Goal: Transaction & Acquisition: Obtain resource

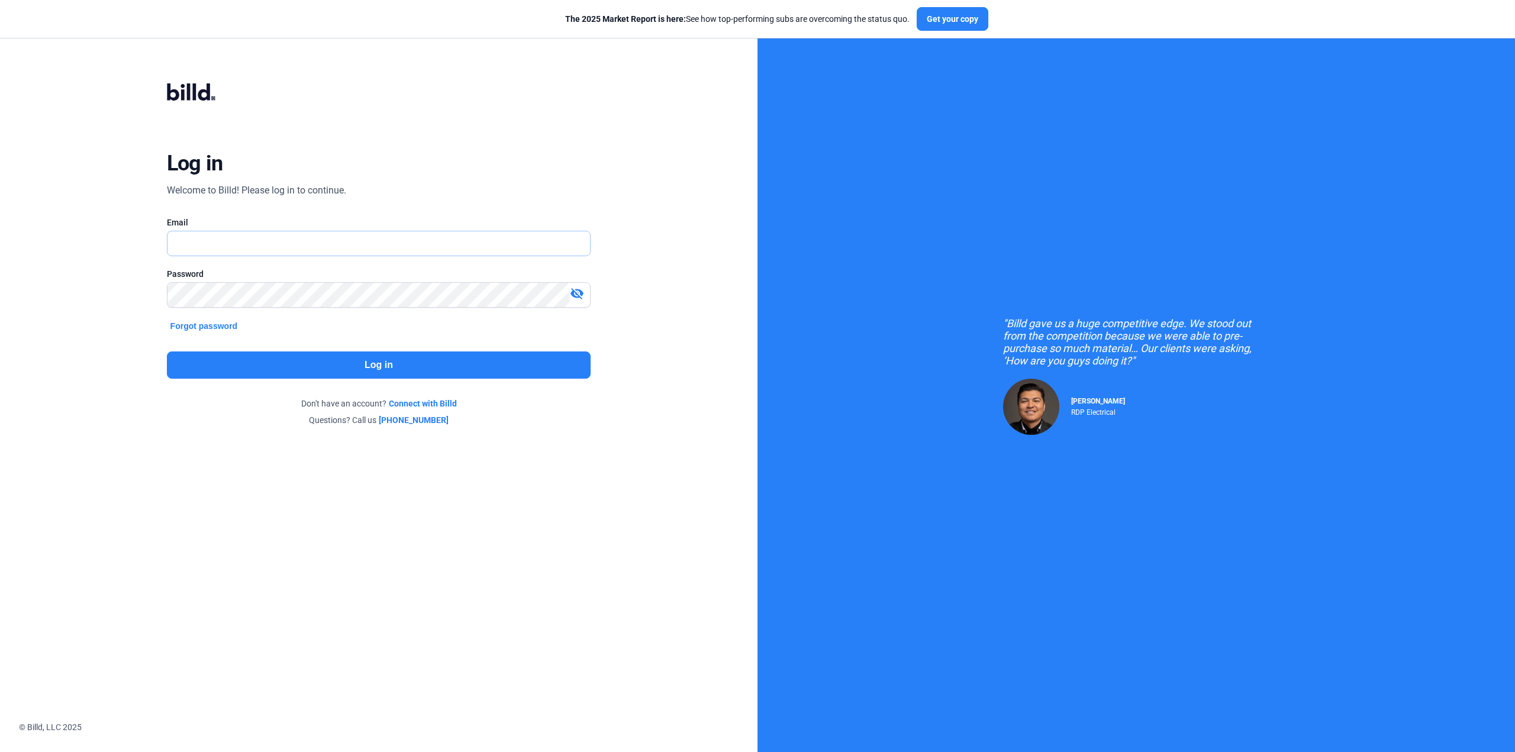
type input "[EMAIL_ADDRESS][DOMAIN_NAME]"
click at [384, 368] on button "Log in" at bounding box center [379, 365] width 424 height 27
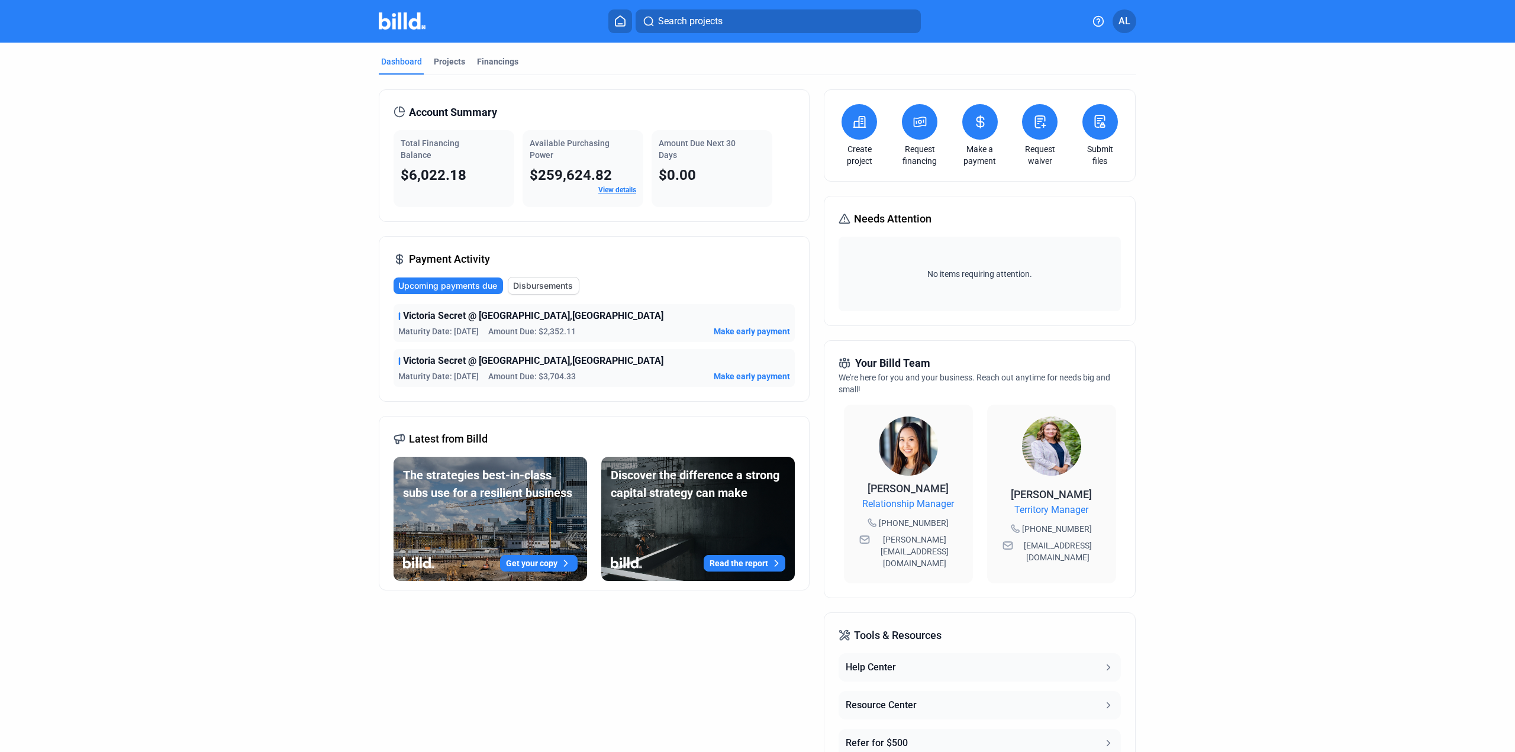
click at [615, 191] on link "View details" at bounding box center [617, 190] width 38 height 8
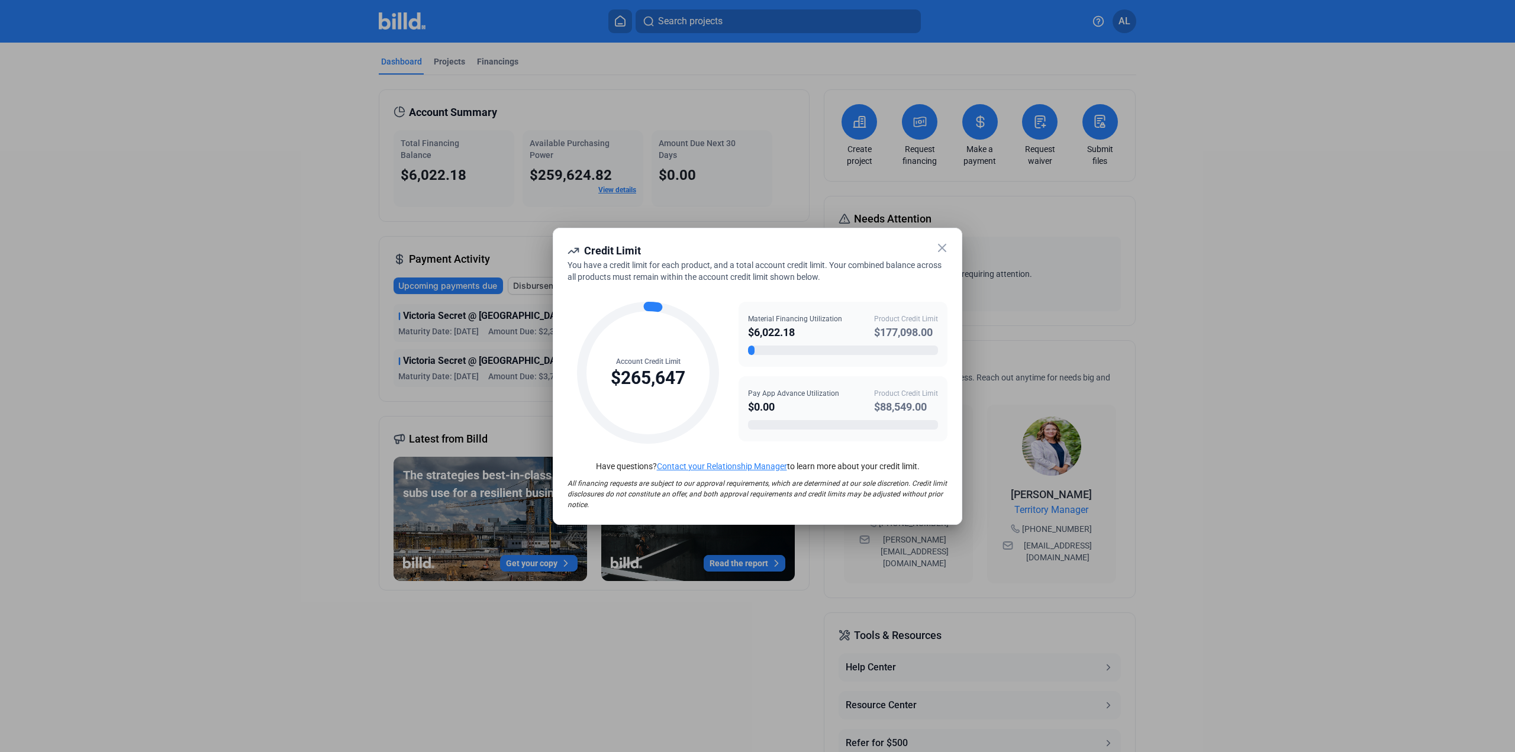
click at [945, 244] on icon at bounding box center [942, 248] width 14 height 14
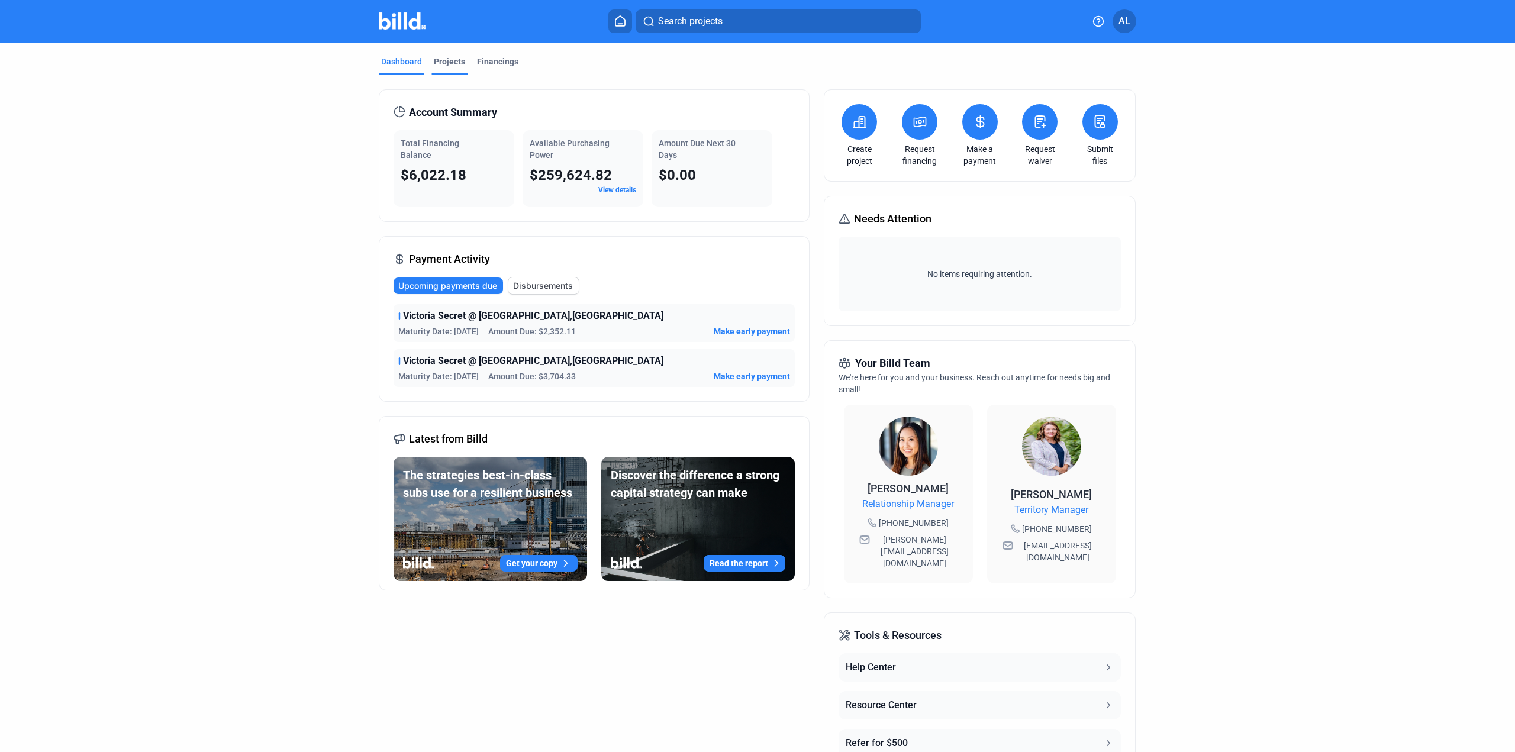
click at [446, 65] on div "Projects" at bounding box center [449, 62] width 31 height 12
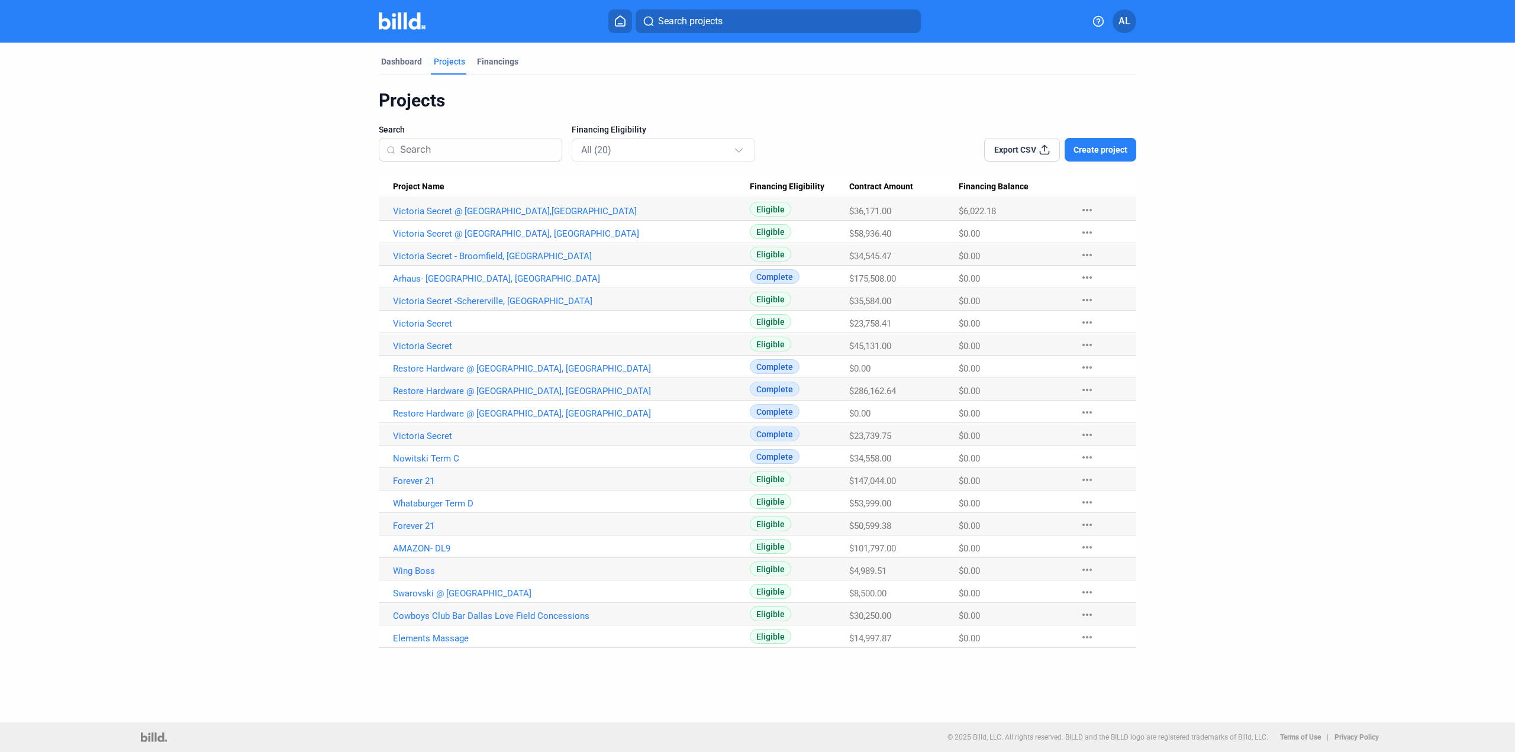
click at [1367, 133] on dashboard "Dashboard Projects Financings Projects Search Financing Eligibility All (20) Ex…" at bounding box center [758, 346] width 1364 height 606
click at [476, 214] on link "Victoria Secret @ [GEOGRAPHIC_DATA],[GEOGRAPHIC_DATA]" at bounding box center [571, 211] width 357 height 11
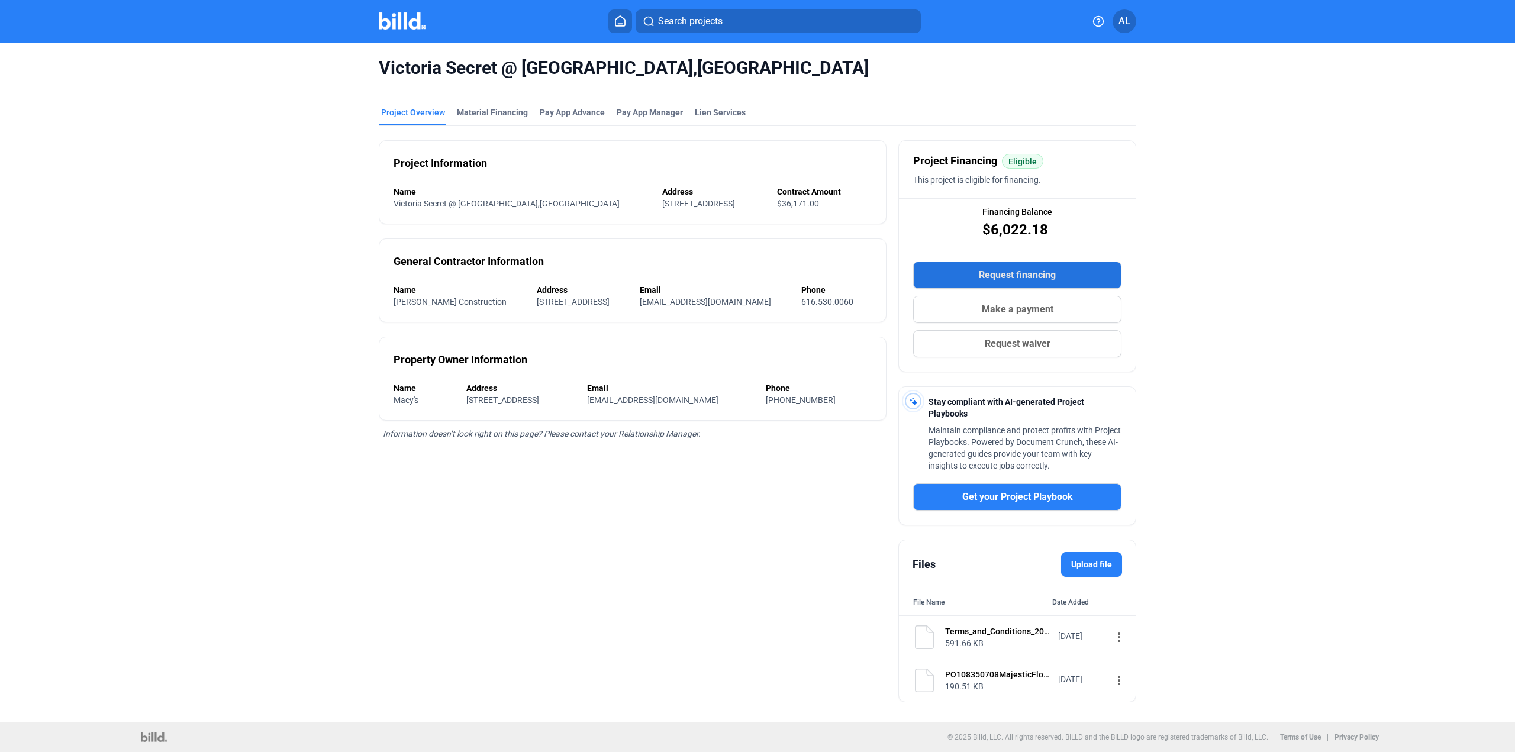
click at [1031, 269] on span "Request financing" at bounding box center [1017, 275] width 77 height 14
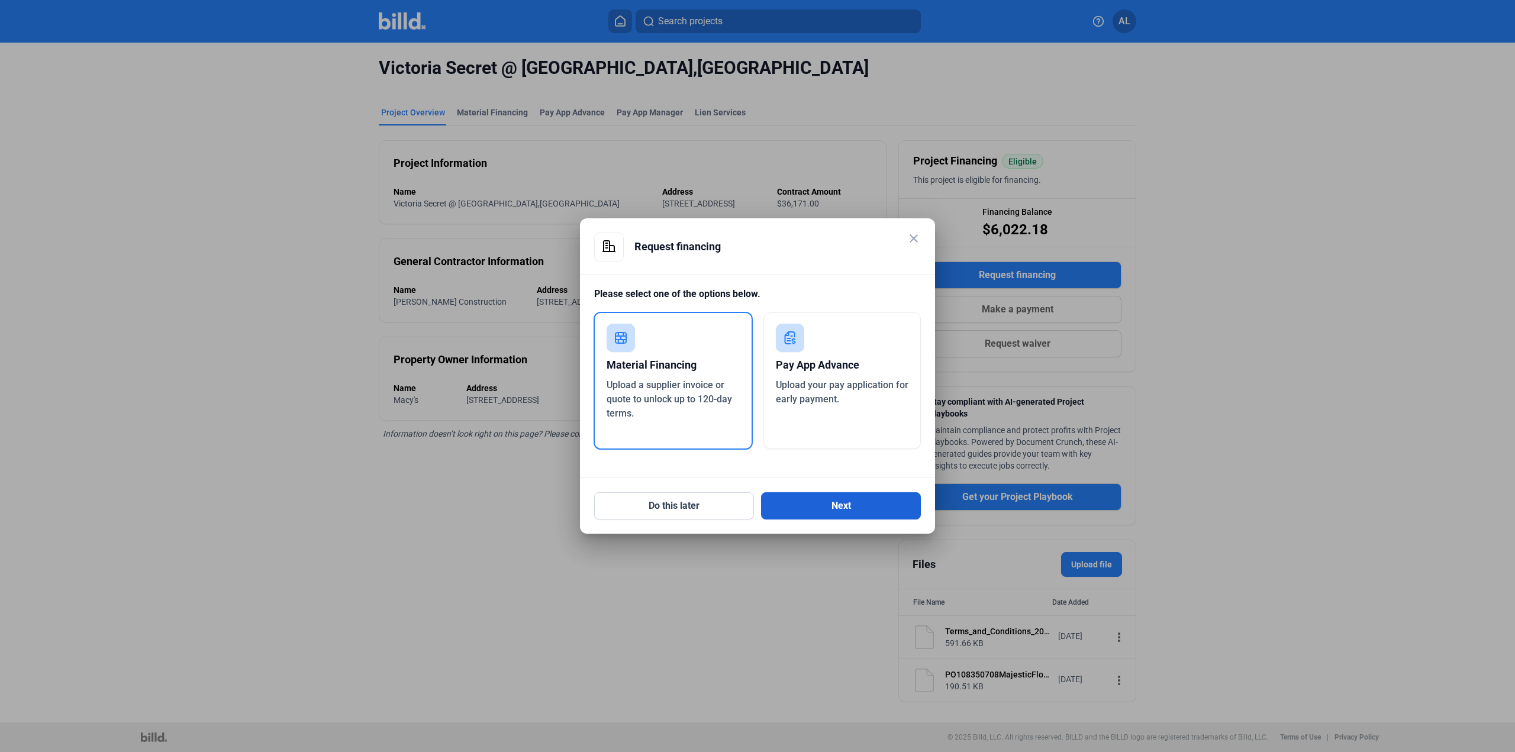
click at [803, 500] on button "Next" at bounding box center [841, 506] width 160 height 27
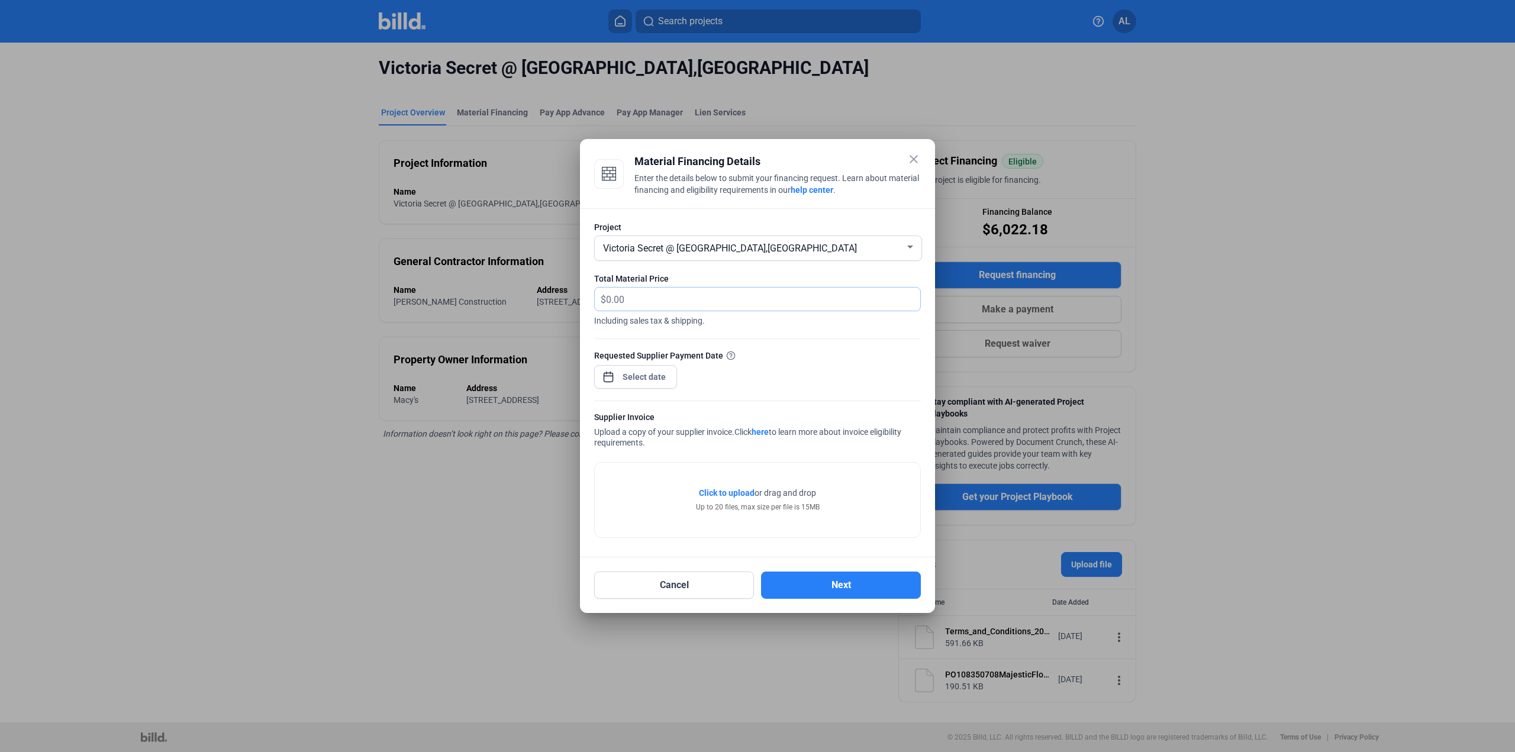
click at [667, 296] on input "text" at bounding box center [763, 299] width 314 height 23
drag, startPoint x: 667, startPoint y: 306, endPoint x: 672, endPoint y: 302, distance: 6.7
click at [667, 306] on input "text" at bounding box center [756, 299] width 301 height 23
type input "1,560.19"
click at [630, 391] on div at bounding box center [757, 395] width 327 height 12
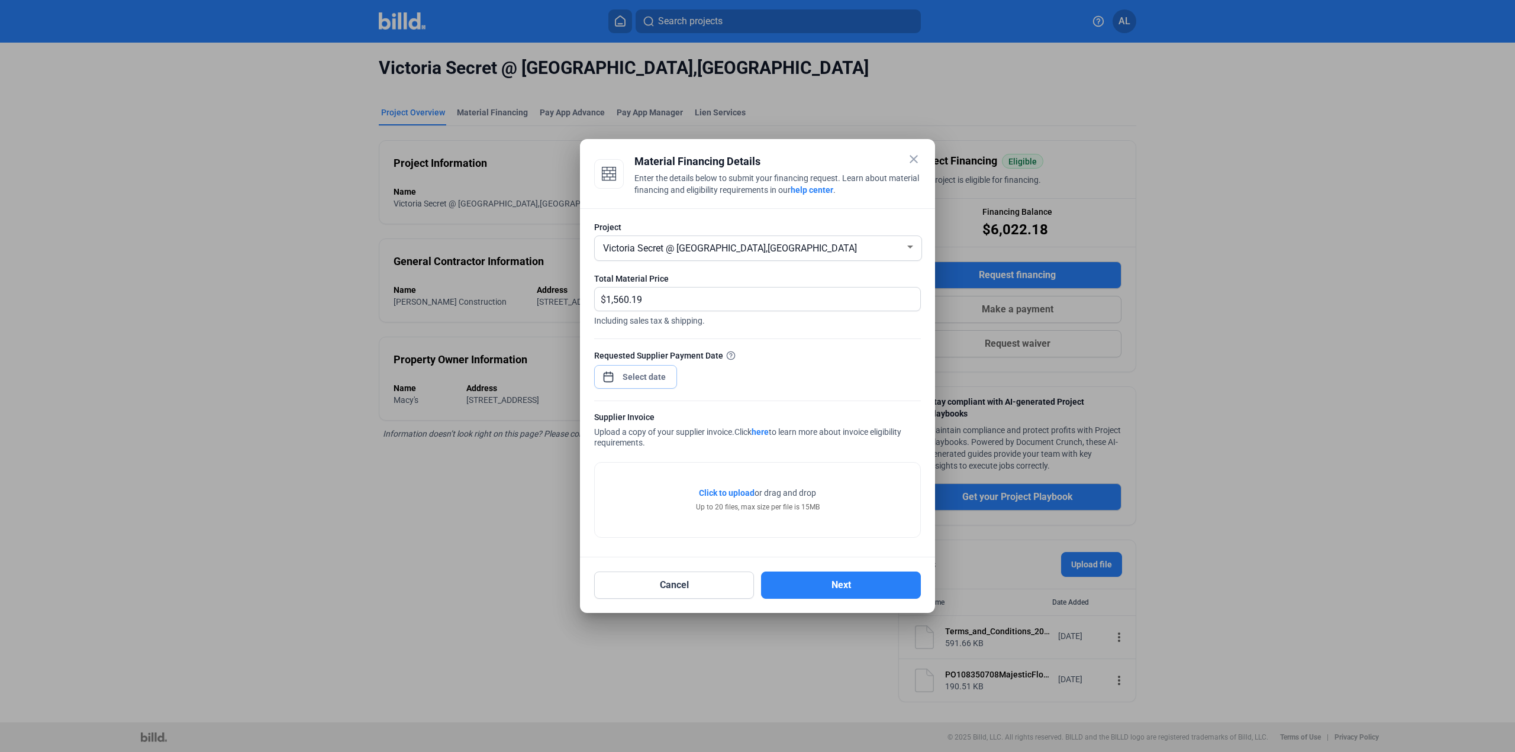
click at [636, 381] on div "close Material Financing Details Enter the details below to submit your financi…" at bounding box center [757, 376] width 1515 height 752
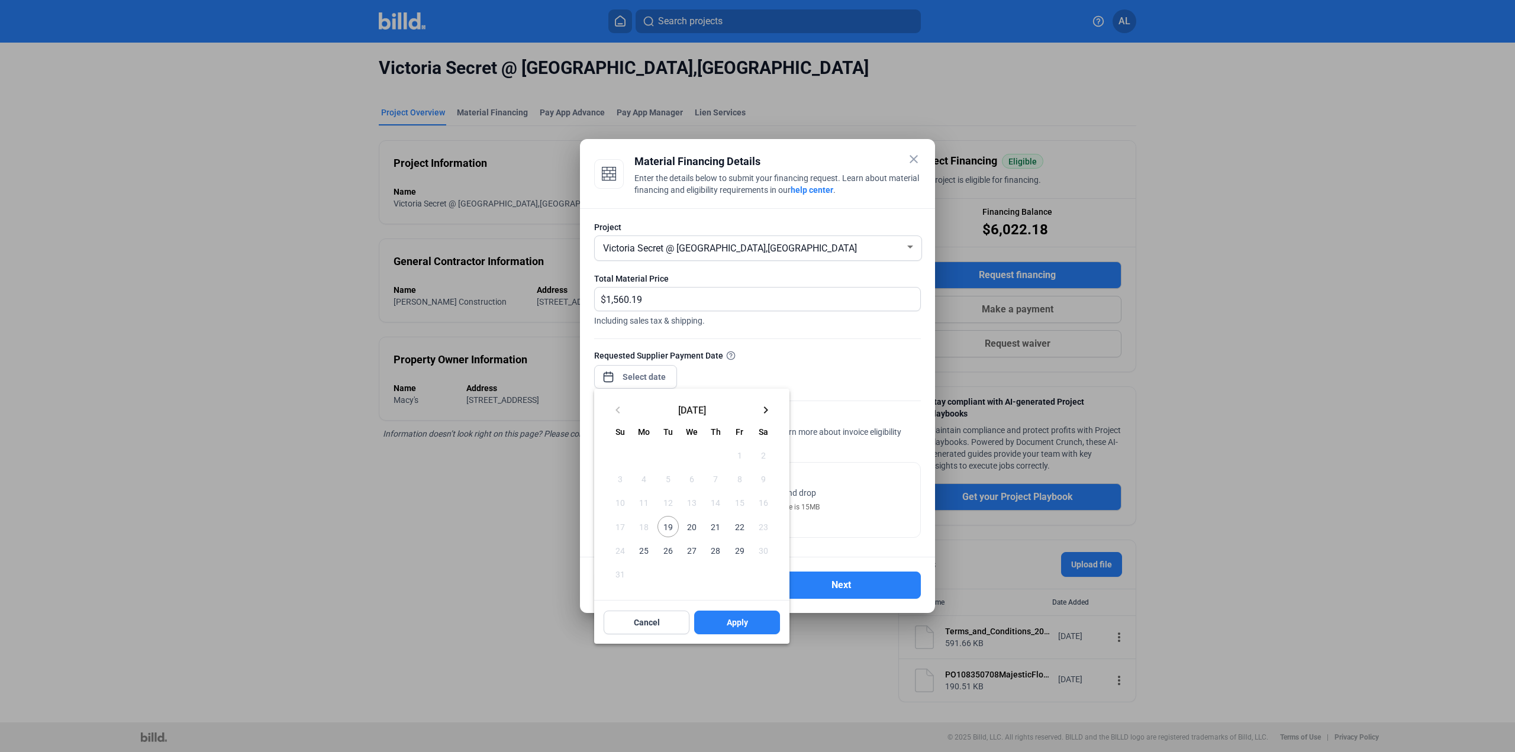
click at [670, 529] on span "19" at bounding box center [668, 526] width 21 height 21
click at [752, 619] on button "Apply" at bounding box center [737, 623] width 86 height 24
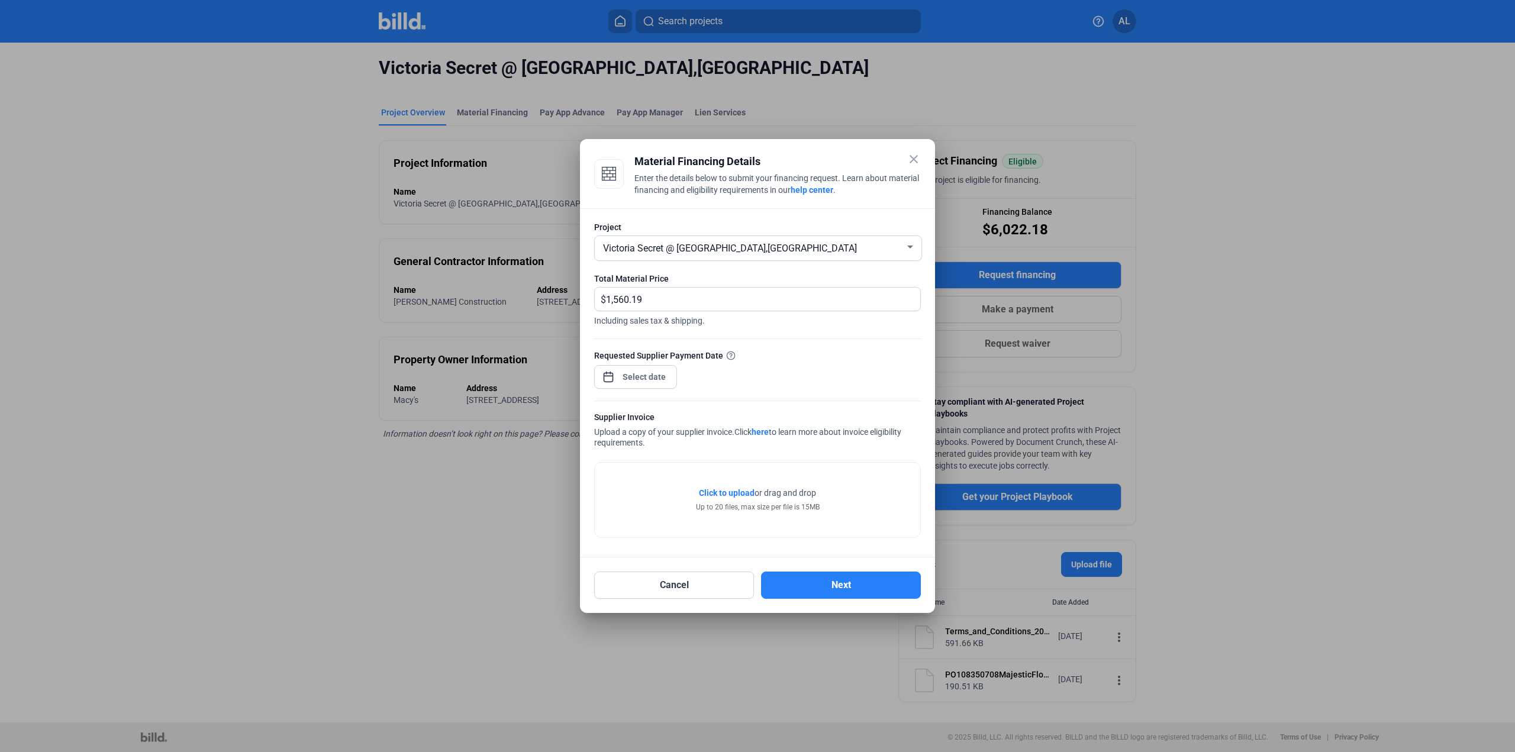
click at [730, 490] on span "Click to upload" at bounding box center [727, 492] width 56 height 9
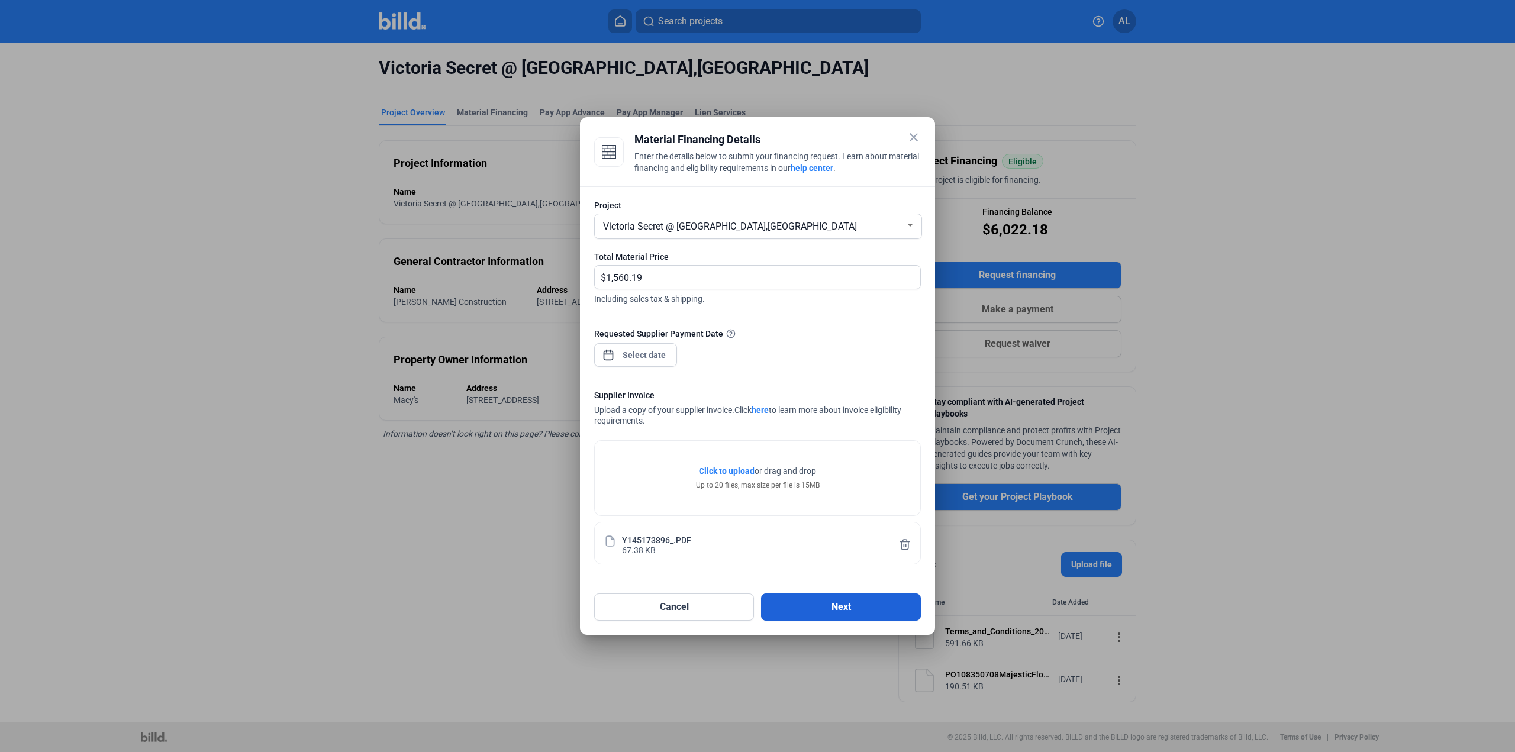
click at [853, 608] on button "Next" at bounding box center [841, 607] width 160 height 27
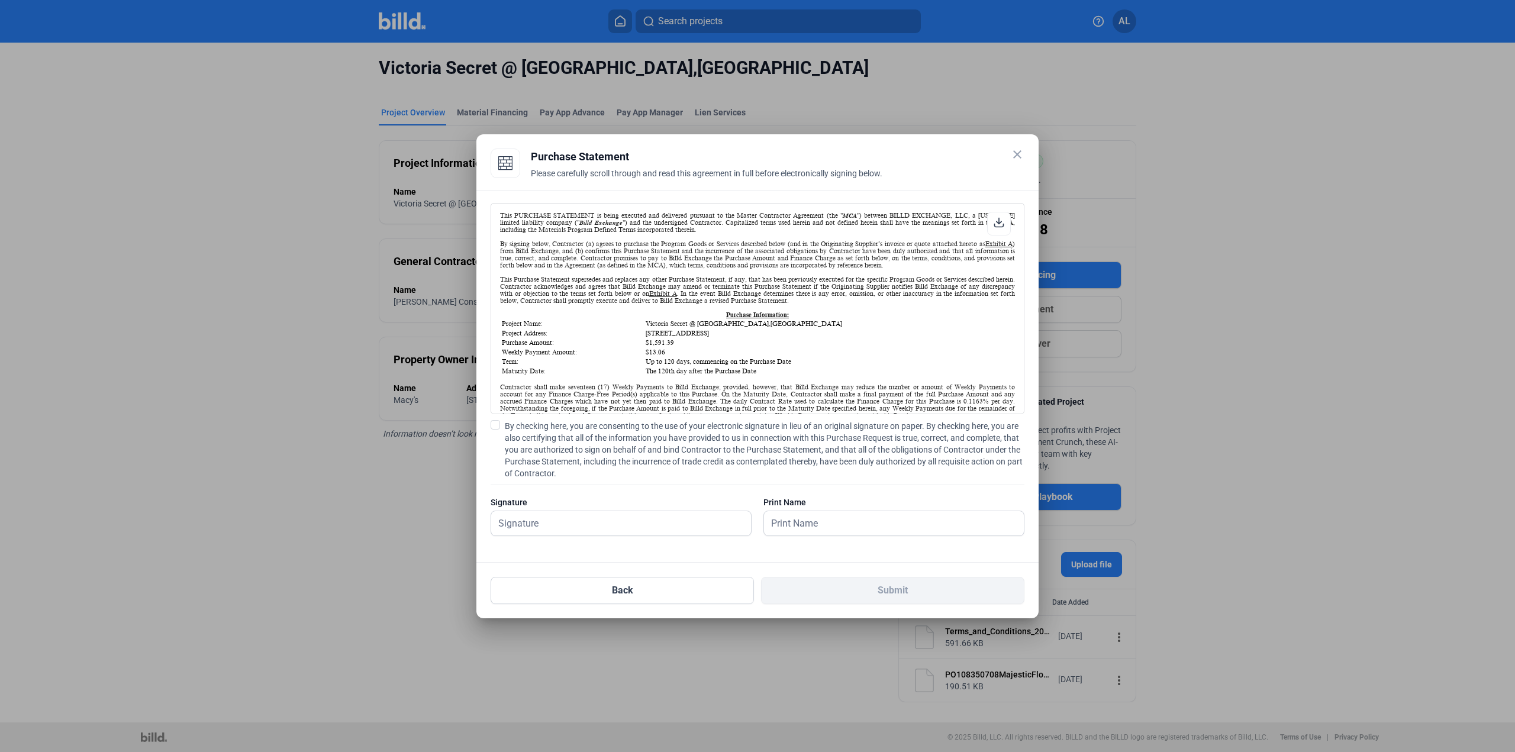
scroll to position [59, 0]
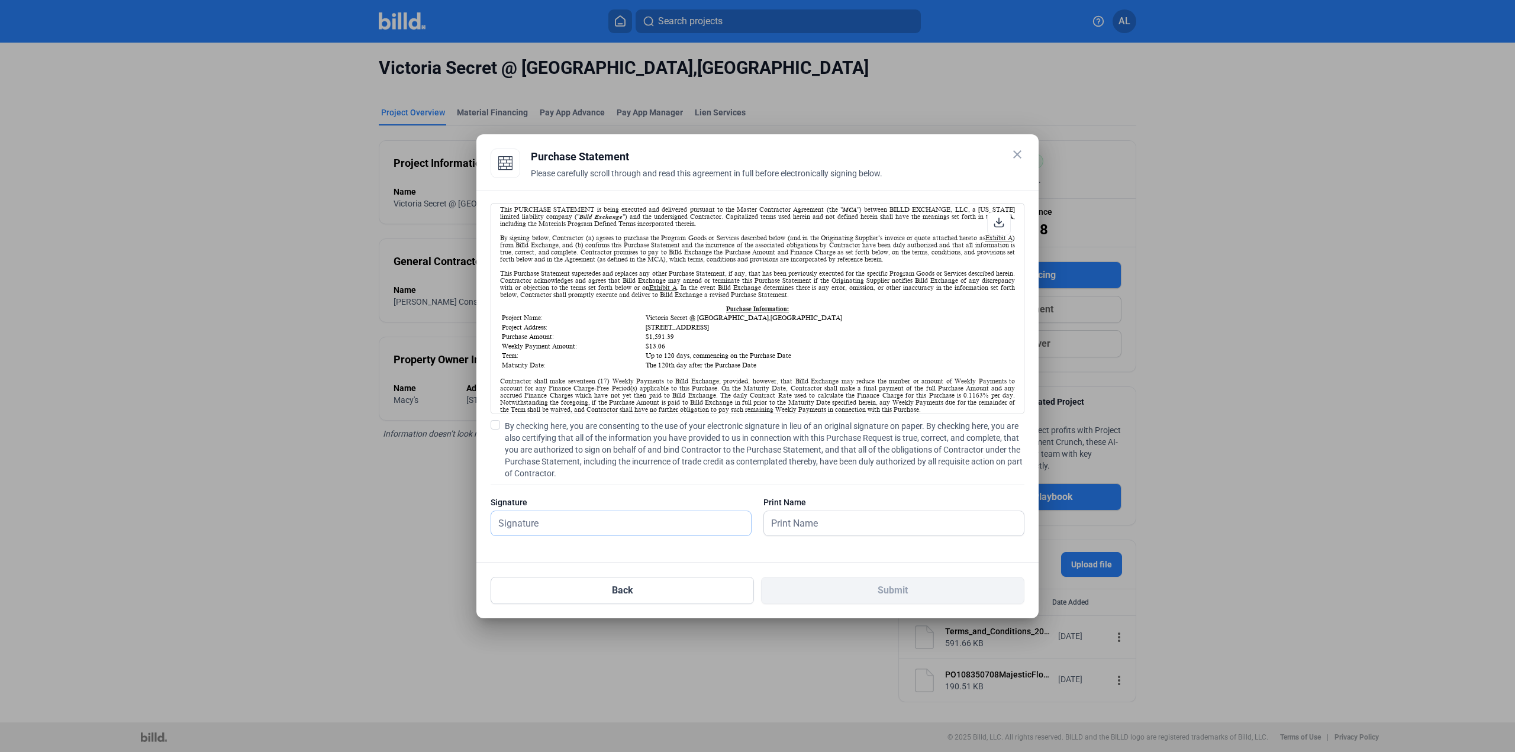
click at [631, 517] on input "text" at bounding box center [621, 523] width 260 height 24
type input "[PERSON_NAME]"
click at [541, 429] on span "By checking here, you are consenting to the use of your electronic signature in…" at bounding box center [765, 449] width 520 height 59
click at [0, 0] on input "By checking here, you are consenting to the use of your electronic signature in…" at bounding box center [0, 0] width 0 height 0
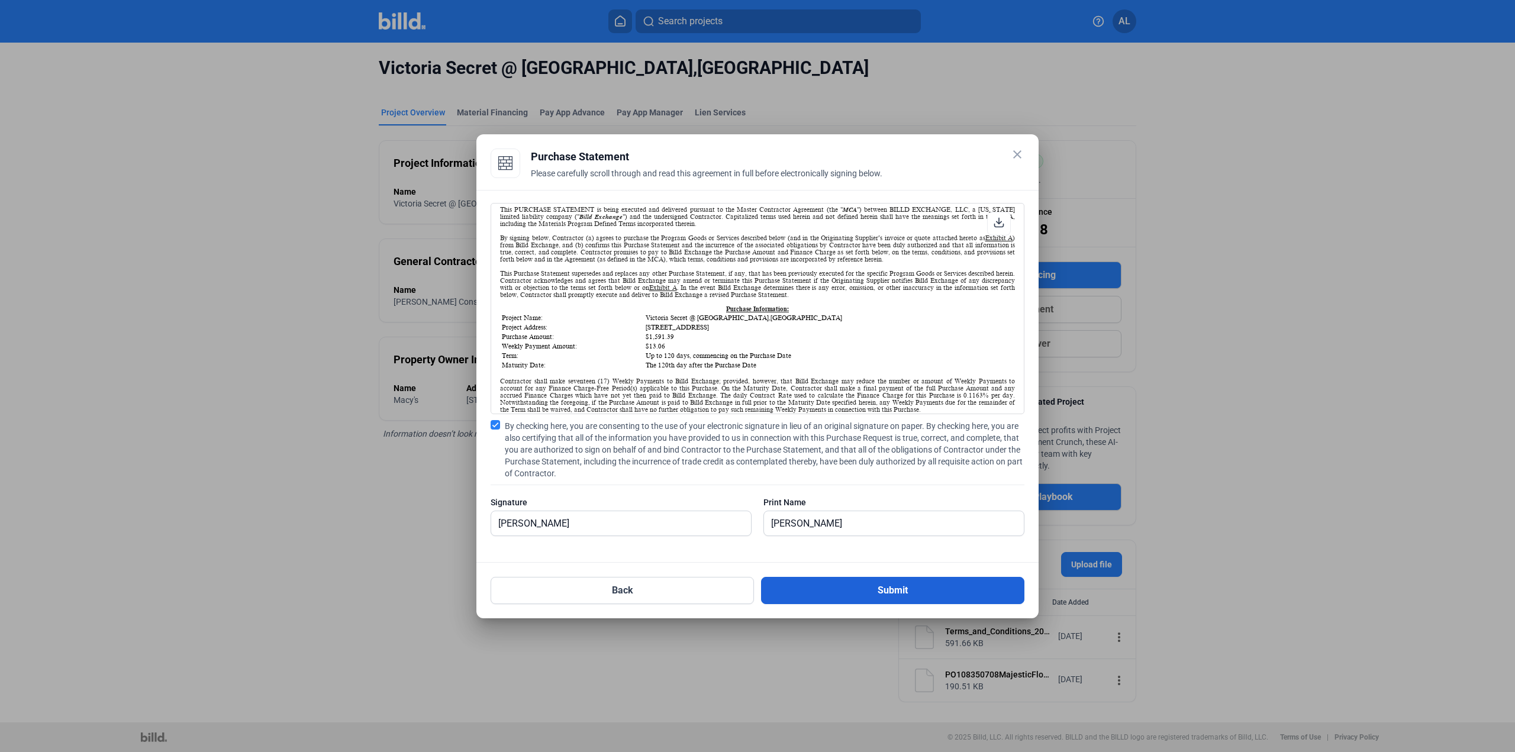
click at [890, 594] on button "Submit" at bounding box center [892, 590] width 263 height 27
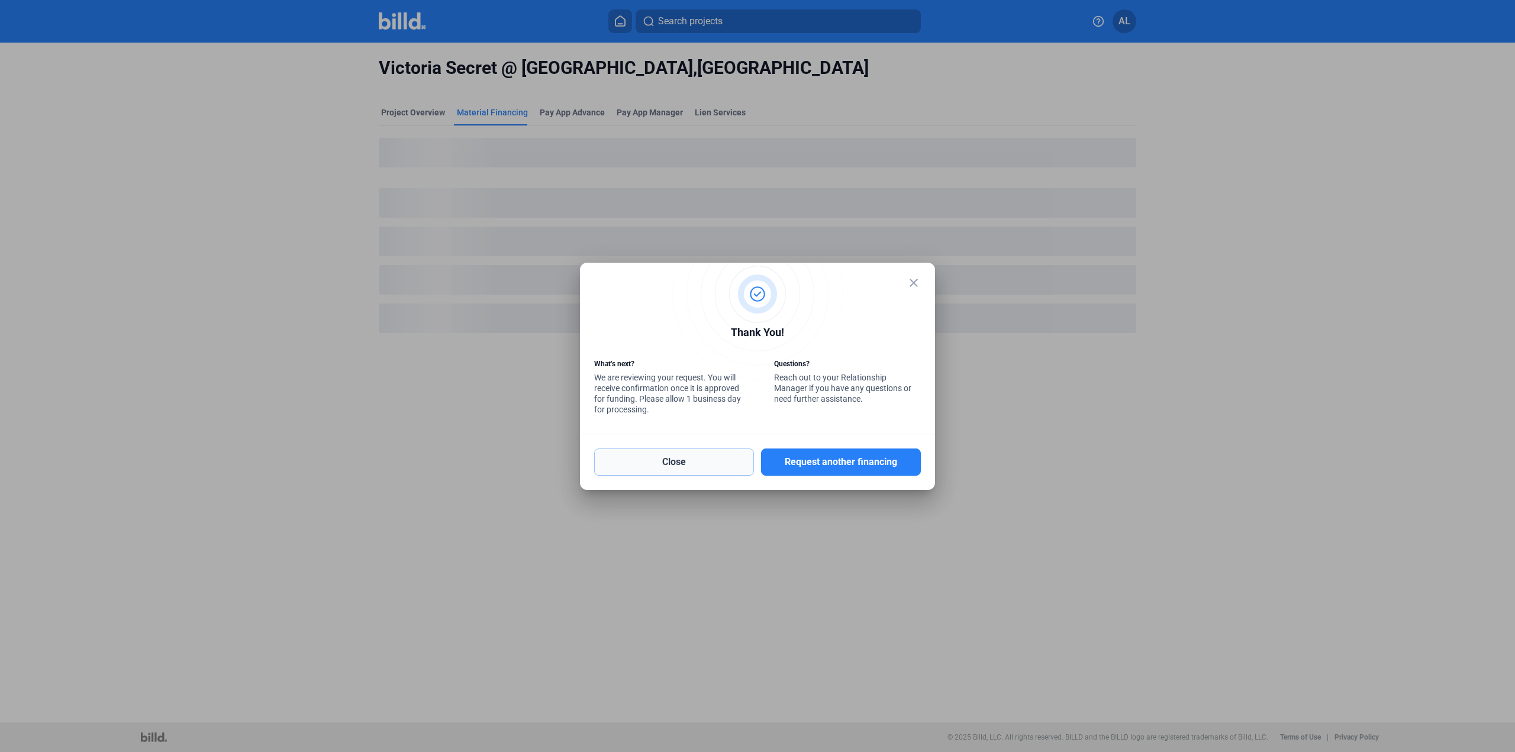
click at [684, 457] on button "Close" at bounding box center [674, 462] width 160 height 27
